Goal: Navigation & Orientation: Find specific page/section

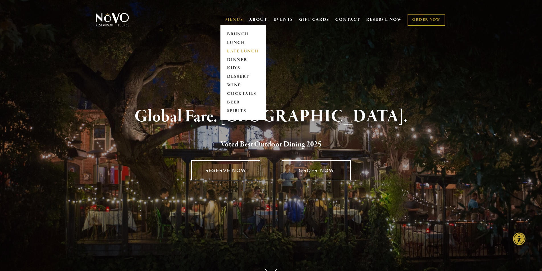
click at [234, 55] on link "LATE LUNCH" at bounding box center [243, 51] width 36 height 9
click at [230, 56] on link "DINNER" at bounding box center [243, 60] width 36 height 9
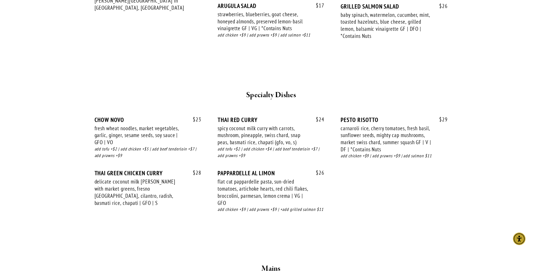
scroll to position [882, 0]
